Goal: Task Accomplishment & Management: Manage account settings

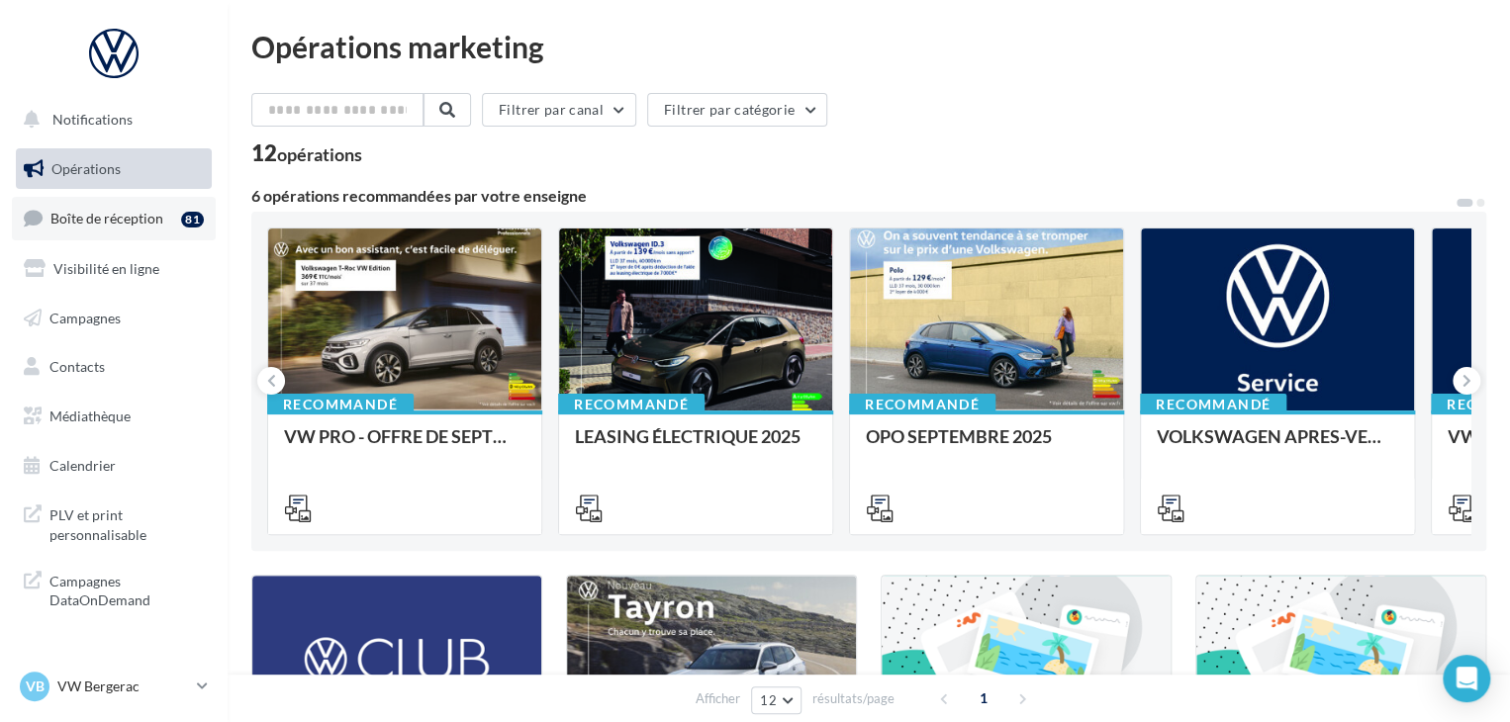
click at [145, 226] on span "Boîte de réception" at bounding box center [106, 218] width 113 height 17
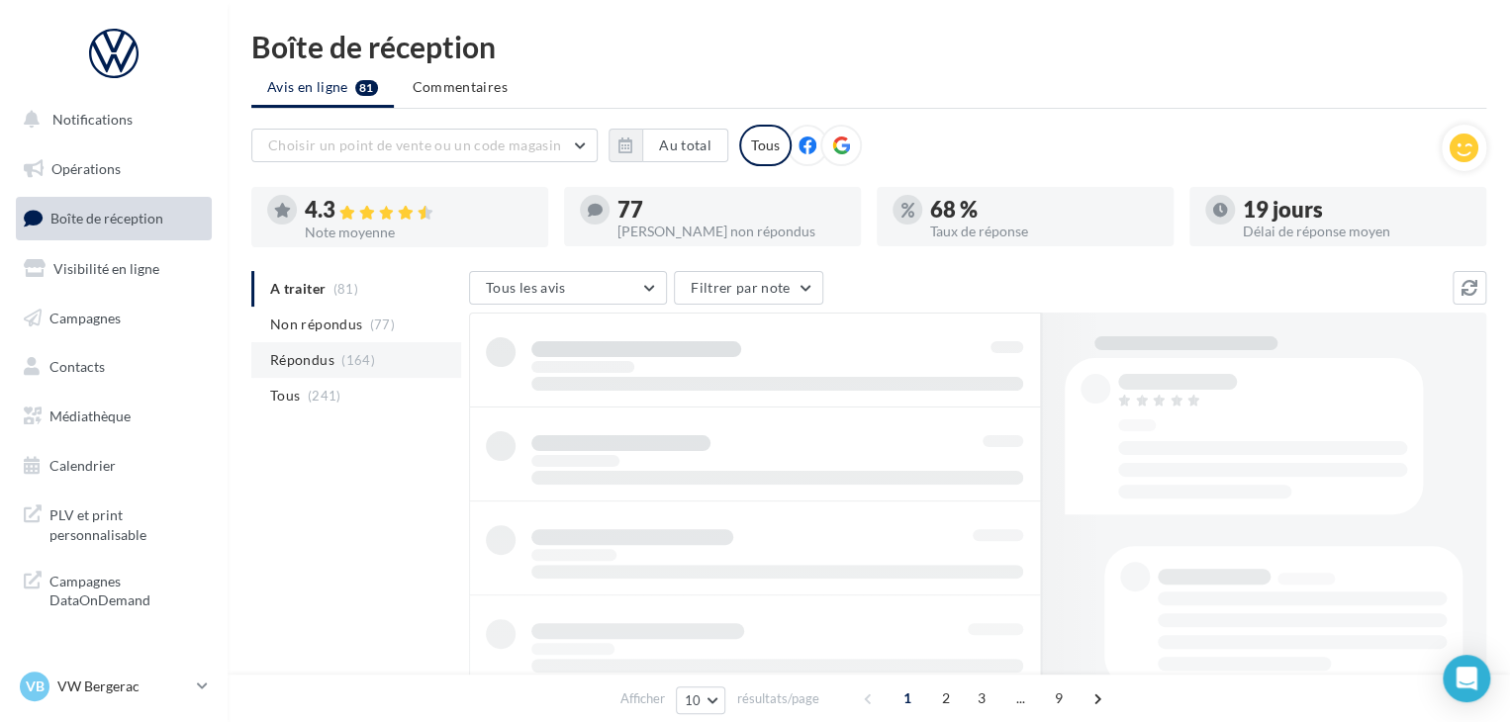
click at [364, 367] on li "Répondus (164)" at bounding box center [356, 360] width 210 height 36
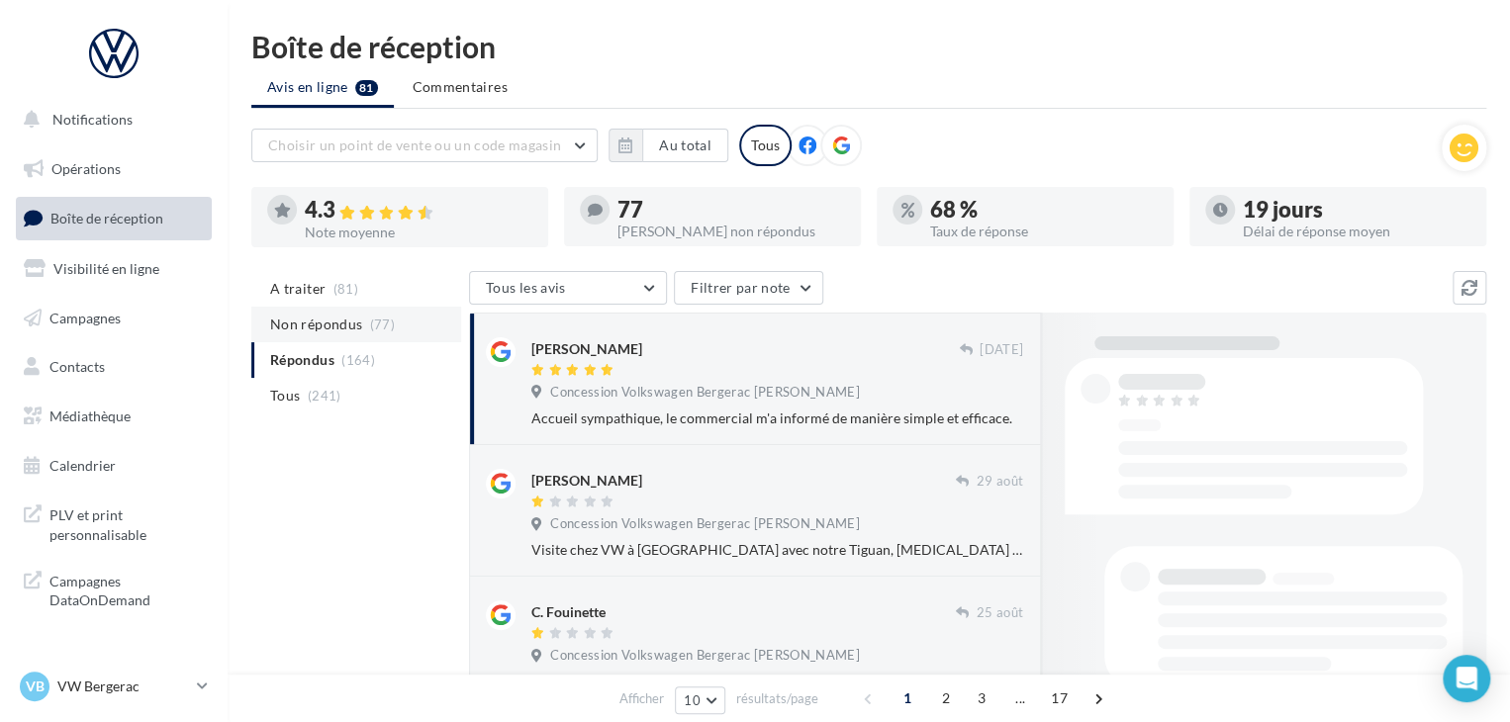
click at [370, 329] on span "(77)" at bounding box center [382, 325] width 25 height 16
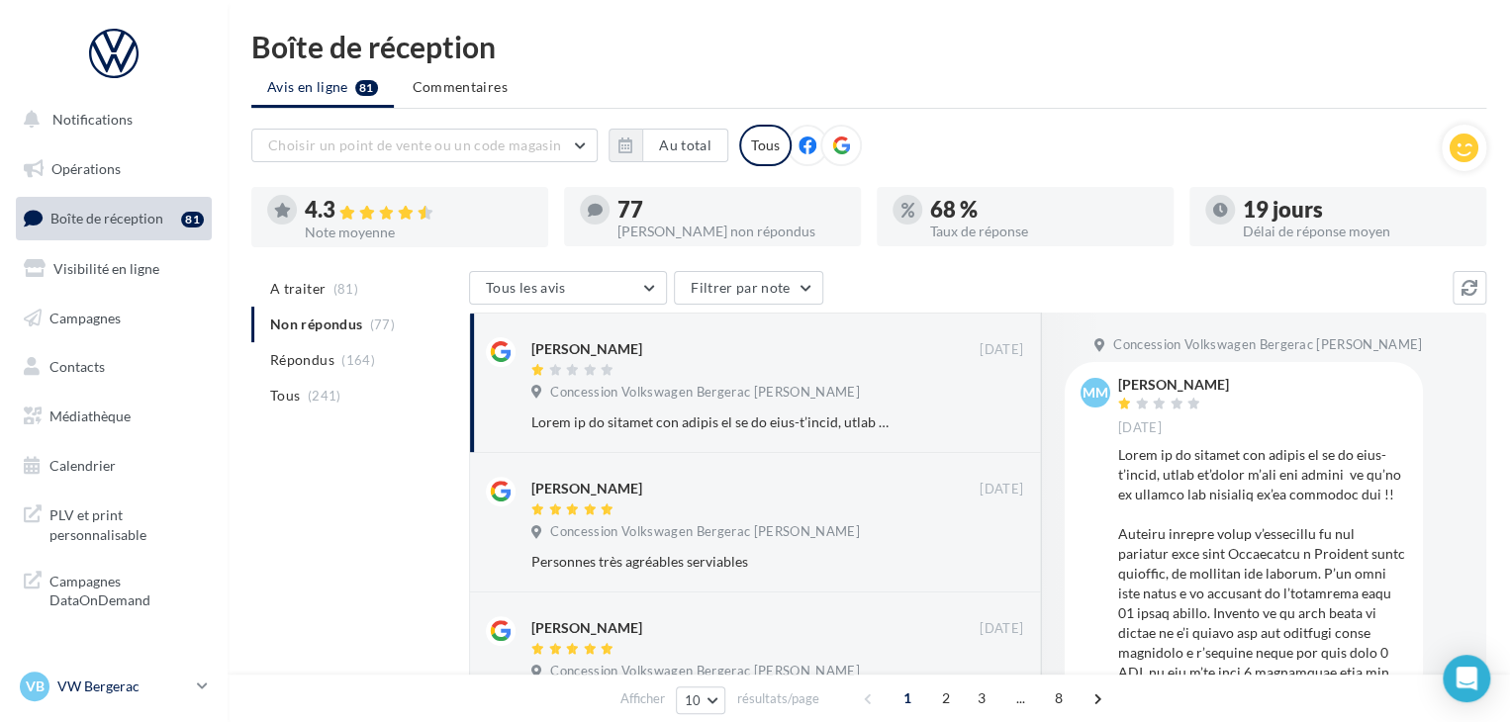
click at [183, 687] on p "VW Bergerac" at bounding box center [123, 687] width 132 height 20
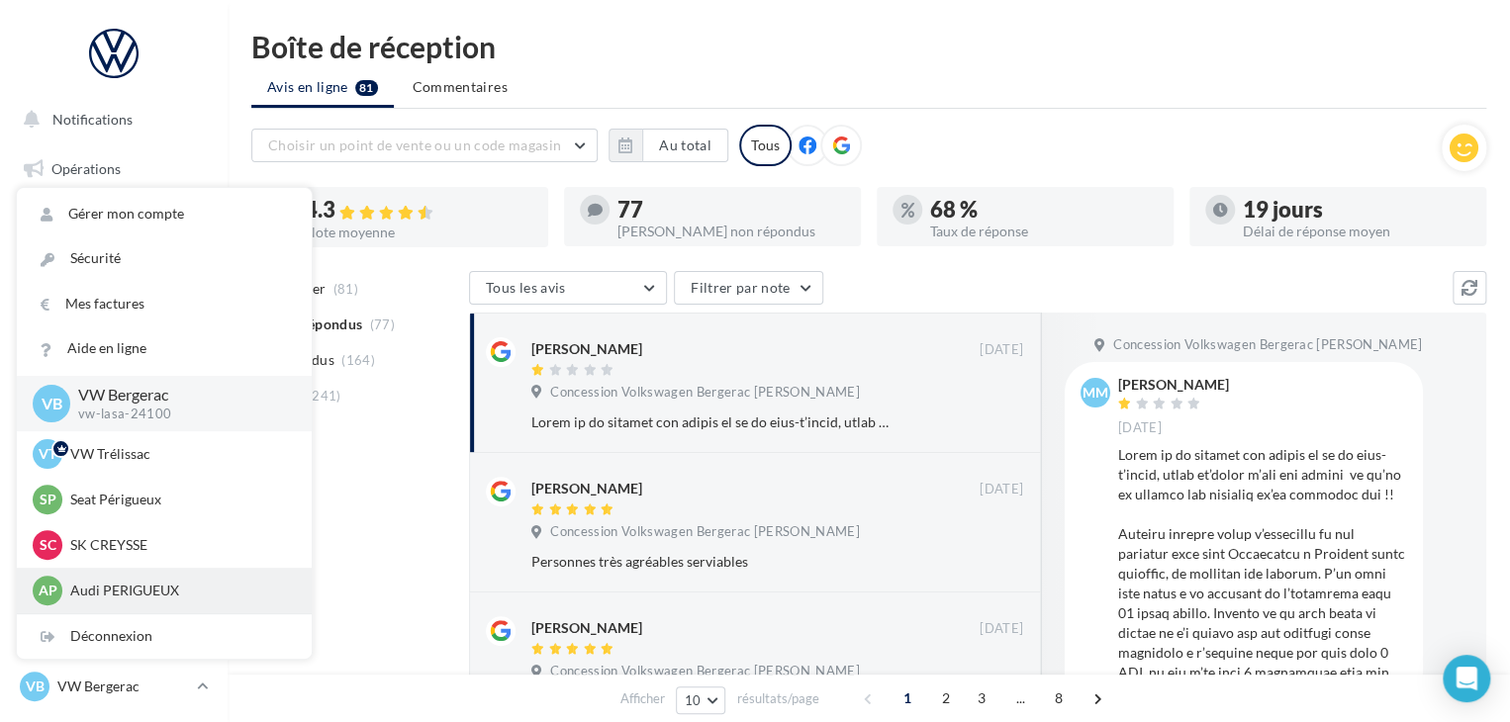
scroll to position [46, 0]
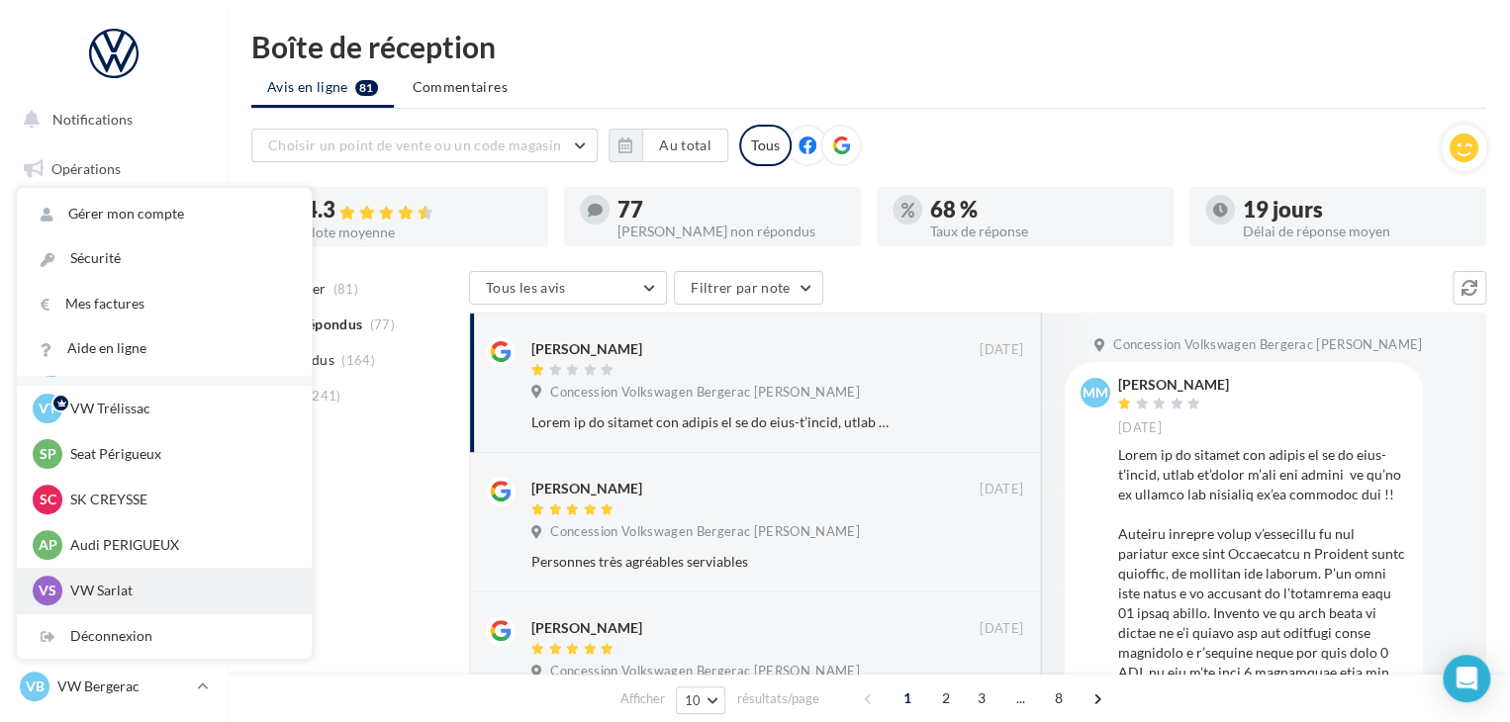
click at [177, 587] on p "VW Sarlat" at bounding box center [179, 591] width 218 height 20
